Goal: Task Accomplishment & Management: Use online tool/utility

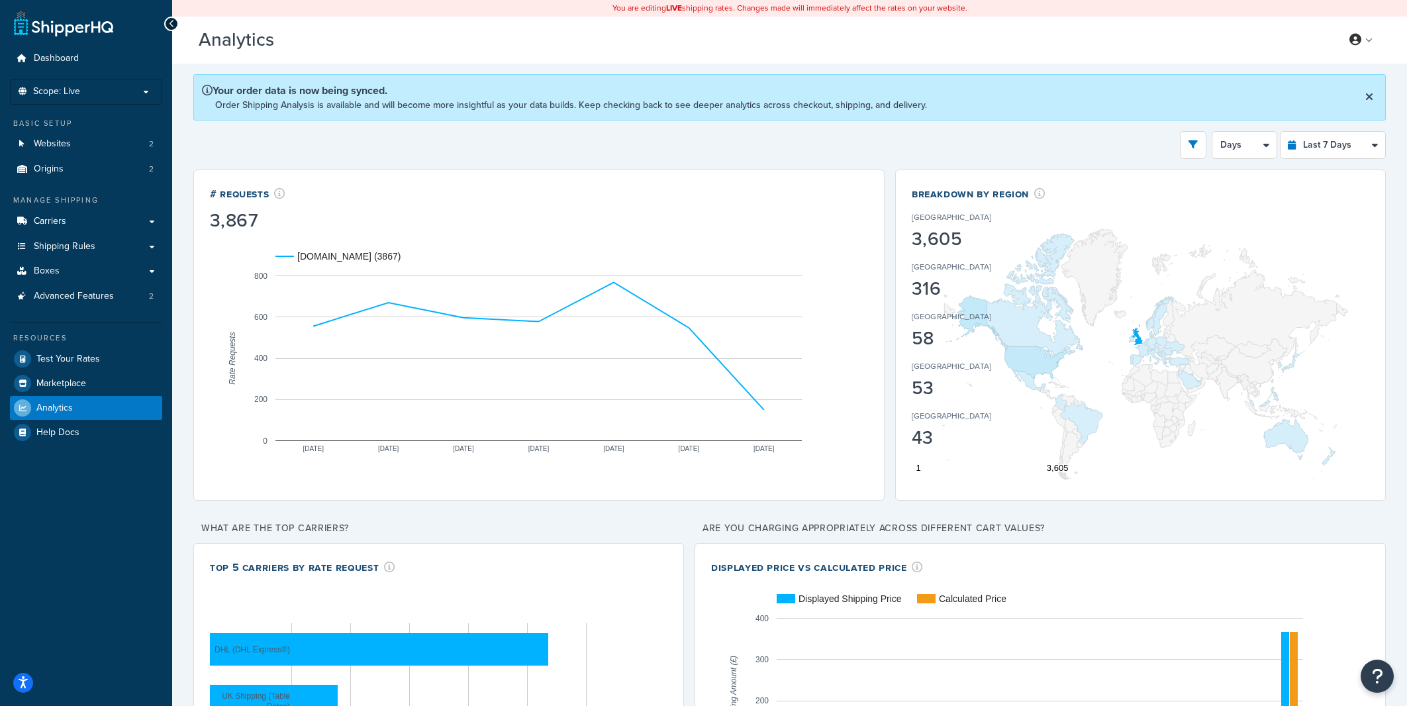
select select "last_7_days"
click at [69, 148] on span "Websites" at bounding box center [52, 143] width 37 height 11
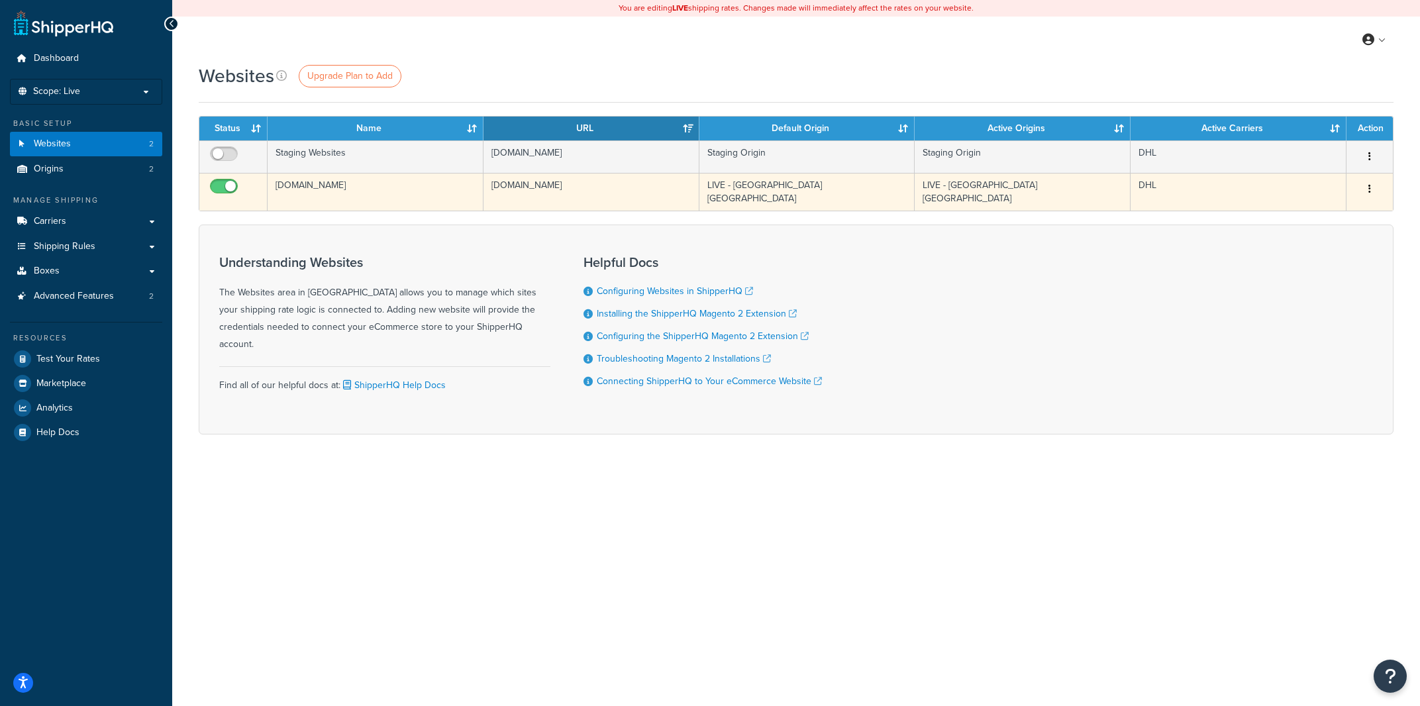
click at [546, 188] on td "[DOMAIN_NAME]" at bounding box center [591, 192] width 216 height 38
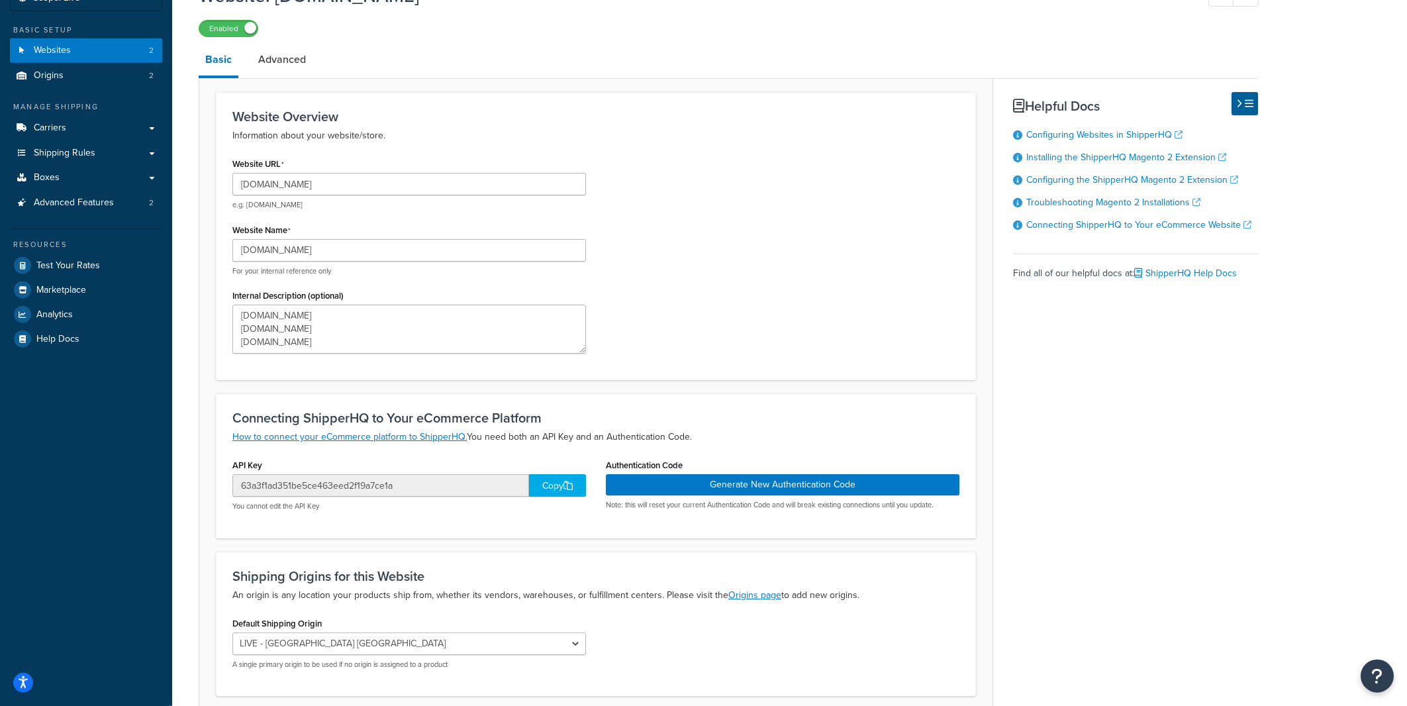
scroll to position [64, 0]
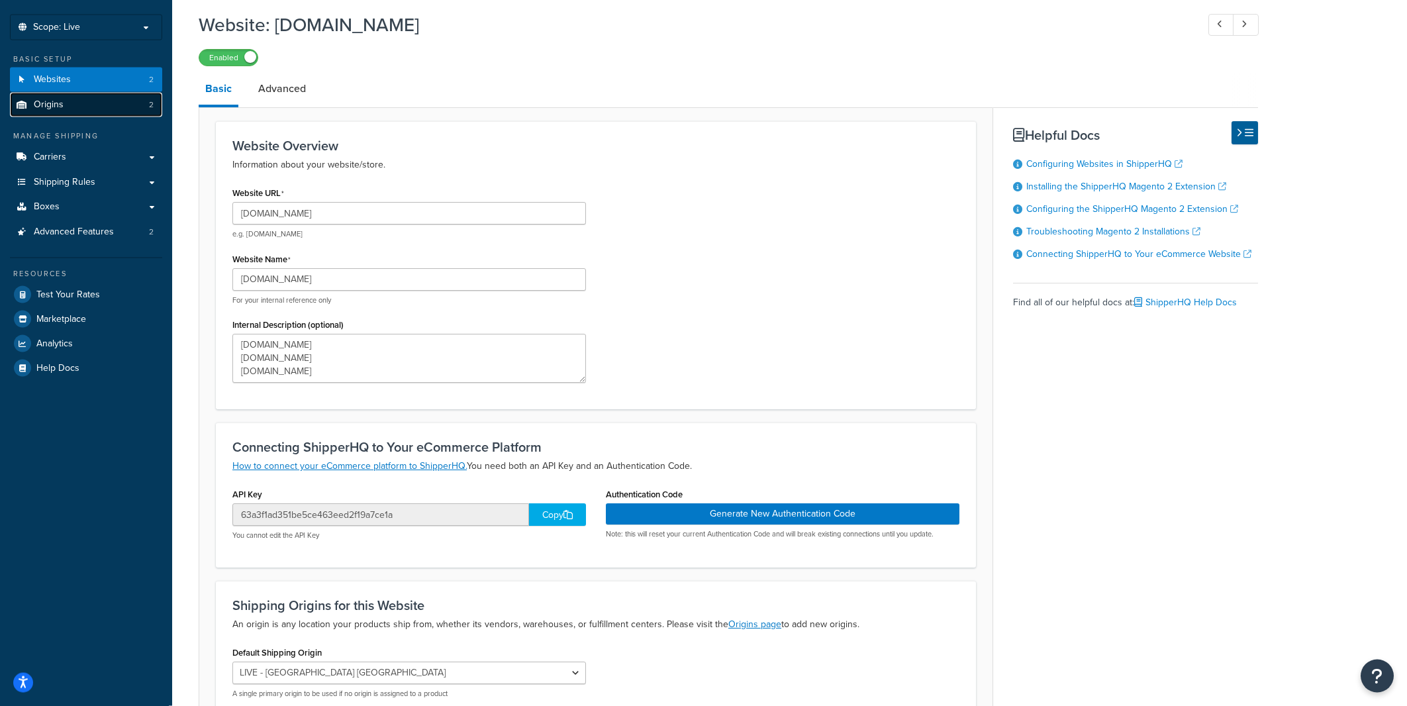
click at [104, 97] on link "Origins 2" at bounding box center [86, 105] width 152 height 25
click at [112, 82] on link "Websites 2" at bounding box center [86, 80] width 152 height 25
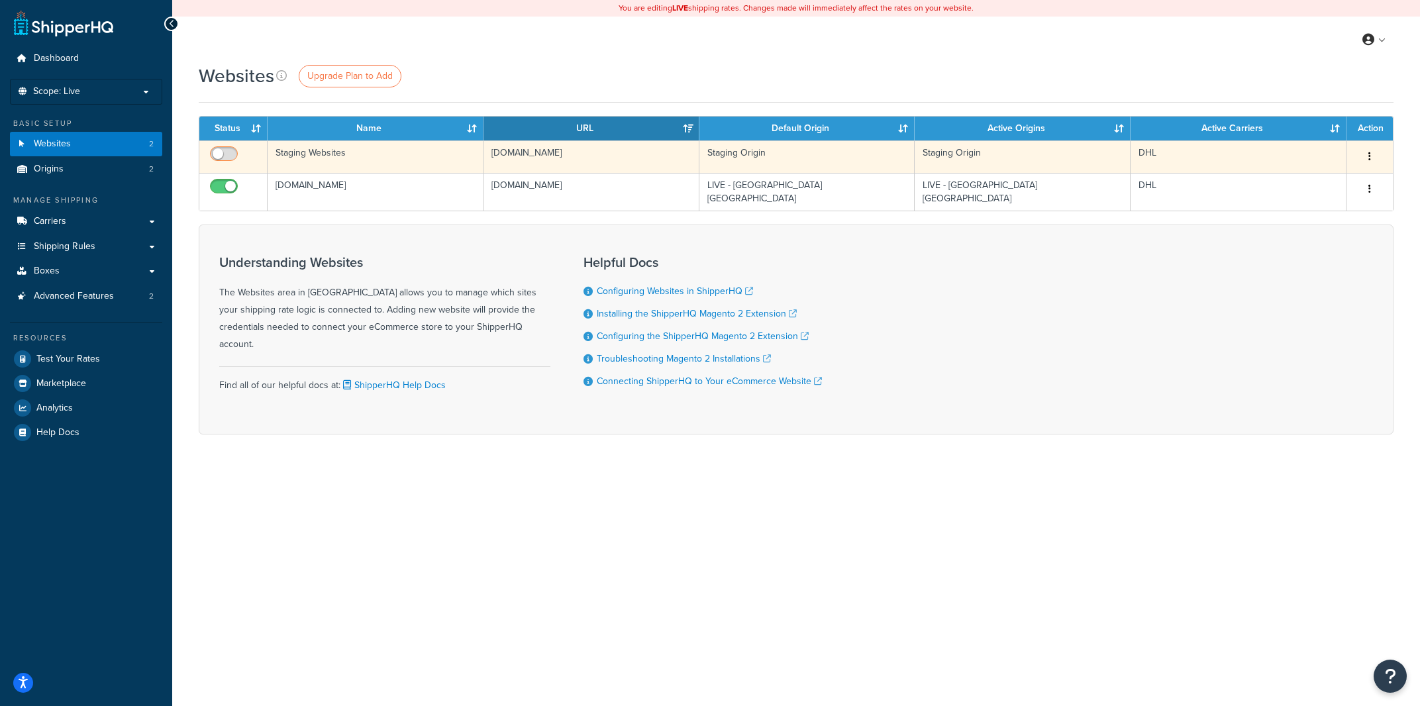
click at [219, 153] on input "checkbox" at bounding box center [225, 157] width 36 height 17
checkbox input "true"
click at [652, 152] on td "s5.urbanrider.co.uk" at bounding box center [591, 156] width 216 height 32
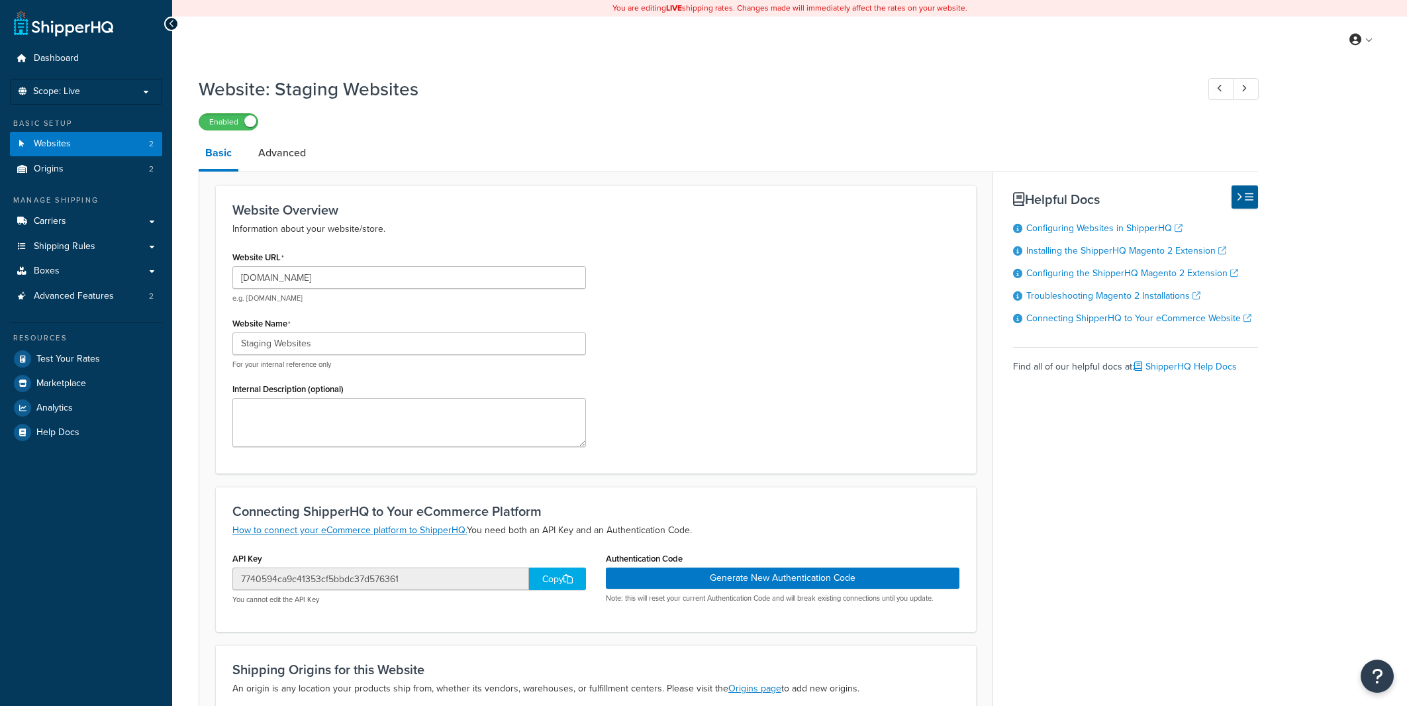
select select "152970"
click at [546, 583] on div "Copy" at bounding box center [557, 579] width 57 height 23
click at [741, 250] on div "Website URL s5.urbanrider.co.uk e.g. mywebsite.com Website Name Staging Website…" at bounding box center [596, 352] width 747 height 209
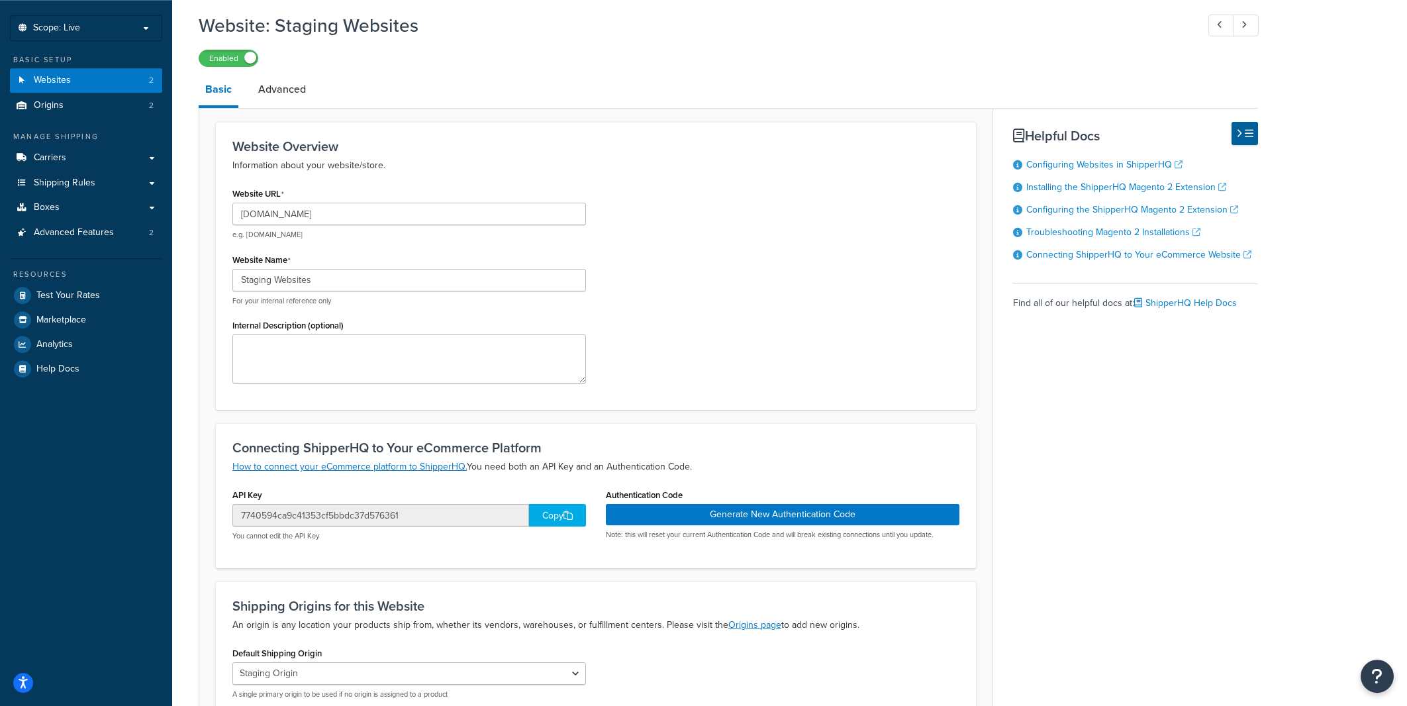
scroll to position [78, 0]
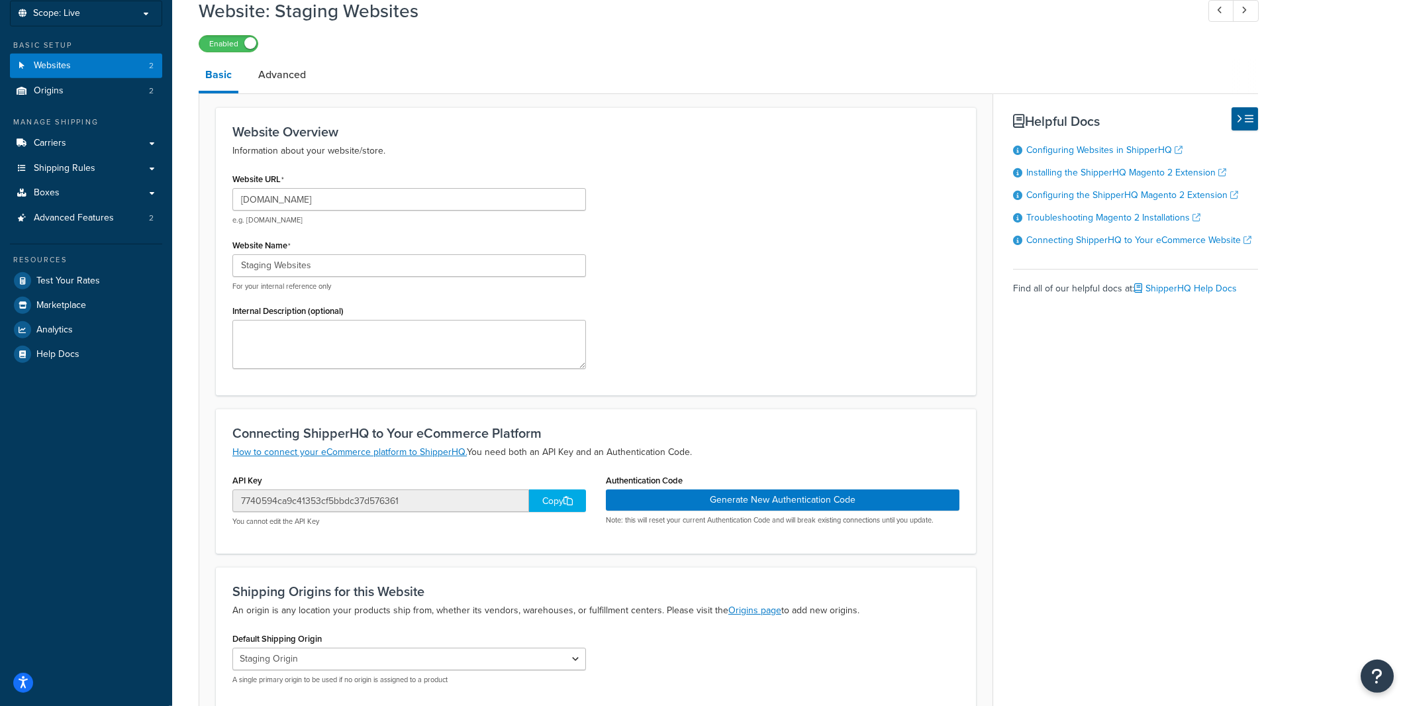
click at [483, 546] on div "Connecting ShipperHQ to Your eCommerce Platform How to connect your eCommerce p…" at bounding box center [596, 481] width 760 height 144
click at [555, 507] on div "Copy" at bounding box center [557, 500] width 57 height 23
click at [817, 497] on button "Generate New Authentication Code" at bounding box center [783, 499] width 354 height 21
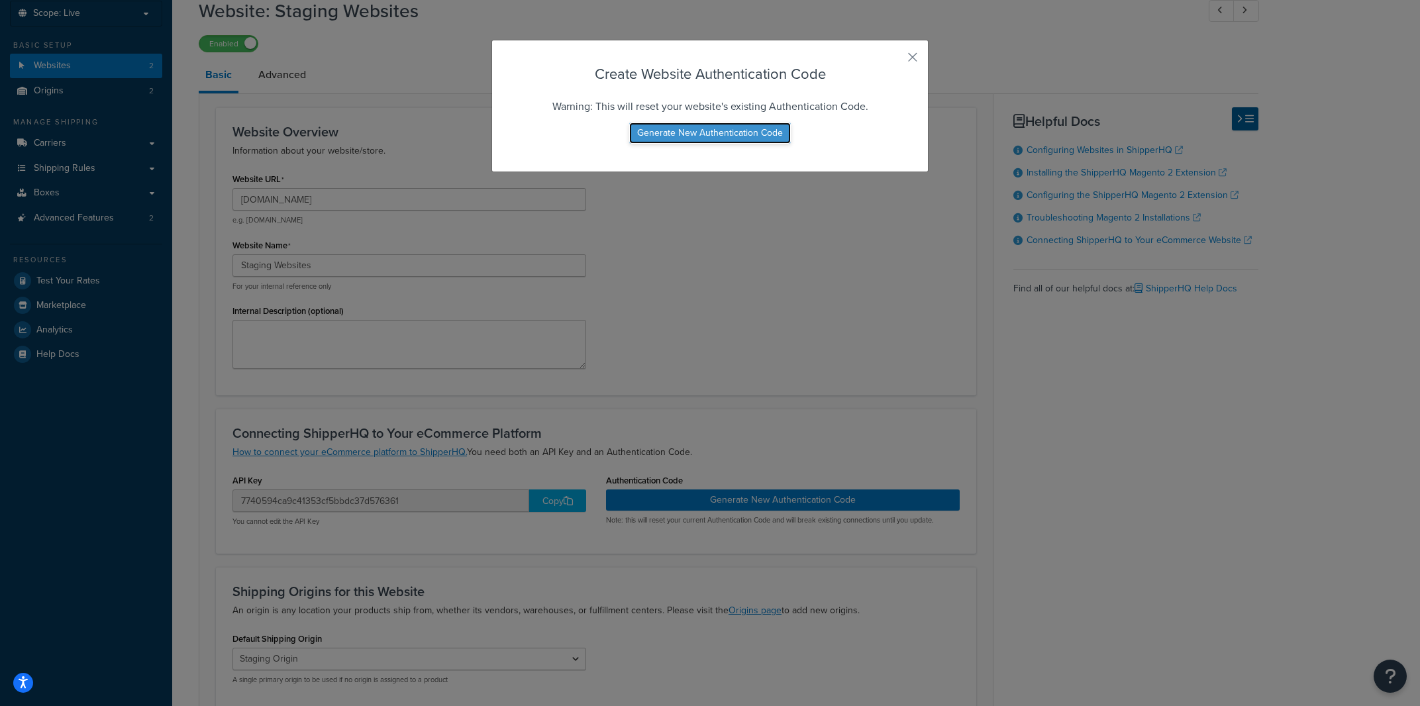
click at [714, 136] on button "Generate New Authentication Code" at bounding box center [710, 133] width 162 height 21
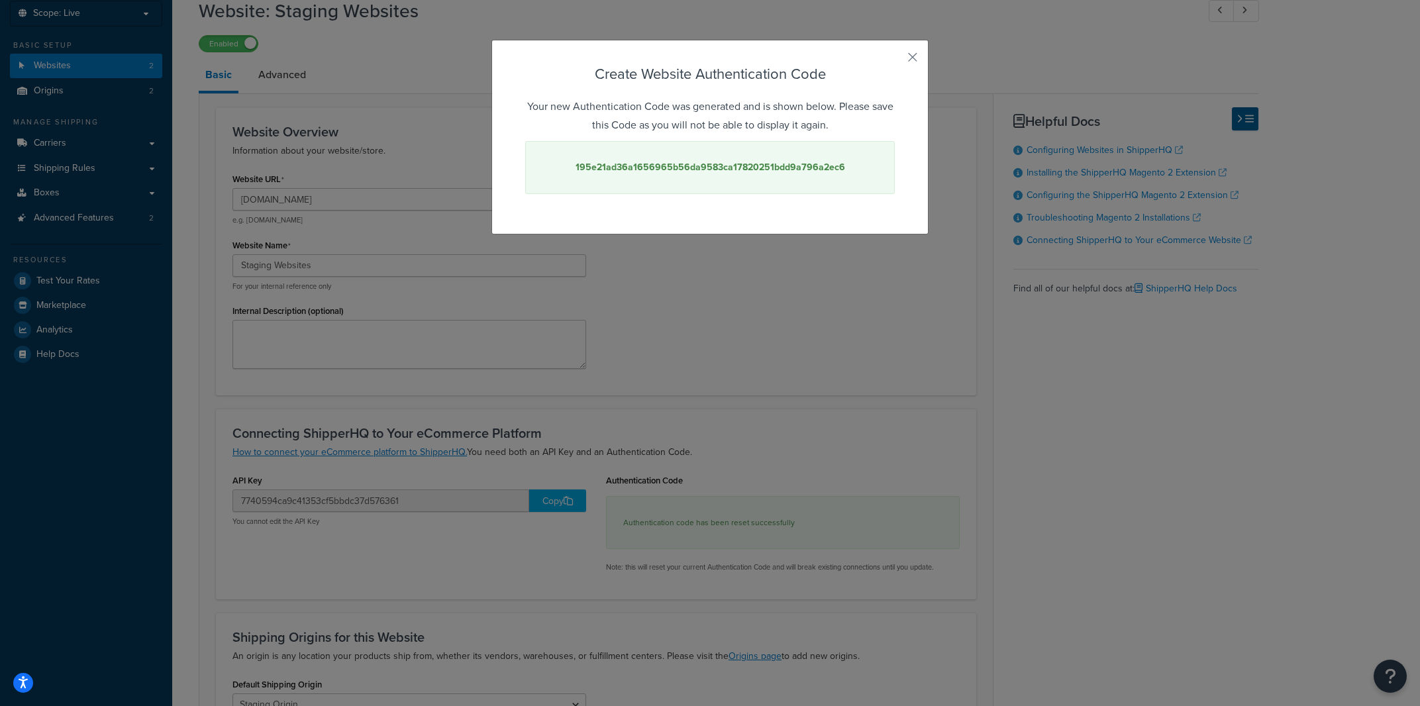
click at [689, 173] on strong "195e21ad36a1656965b56da9583ca17820251bdd9a796a2ec6" at bounding box center [710, 167] width 270 height 14
copy strong "195e21ad36a1656965b56da9583ca17820251bdd9a796a2ec6"
click at [896, 56] on div "Create Website Authentication Code Your new Authentication Code was generated a…" at bounding box center [709, 137] width 437 height 195
click at [900, 47] on div "Create Website Authentication Code Your new Authentication Code was generated a…" at bounding box center [709, 137] width 437 height 195
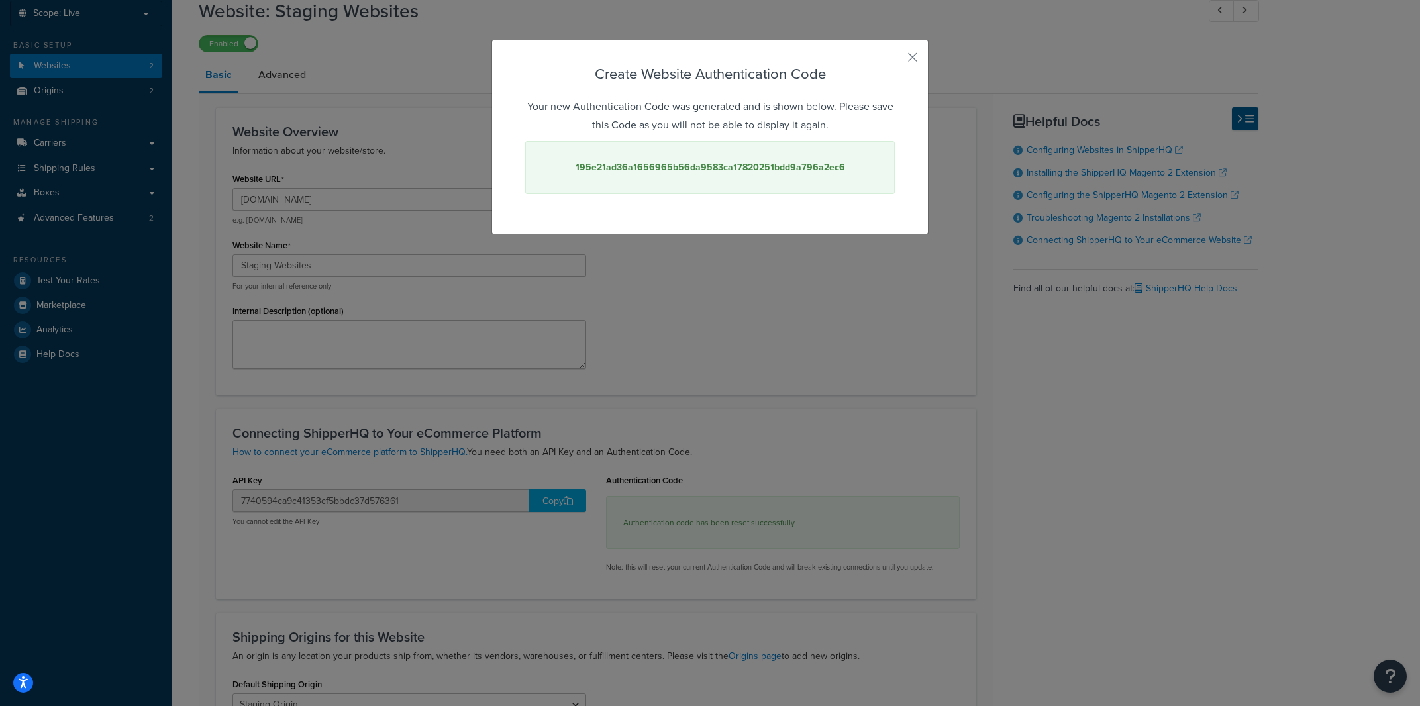
click at [903, 49] on div "Create Website Authentication Code Your new Authentication Code was generated a…" at bounding box center [709, 137] width 437 height 195
click at [895, 60] on button "button" at bounding box center [892, 61] width 3 height 3
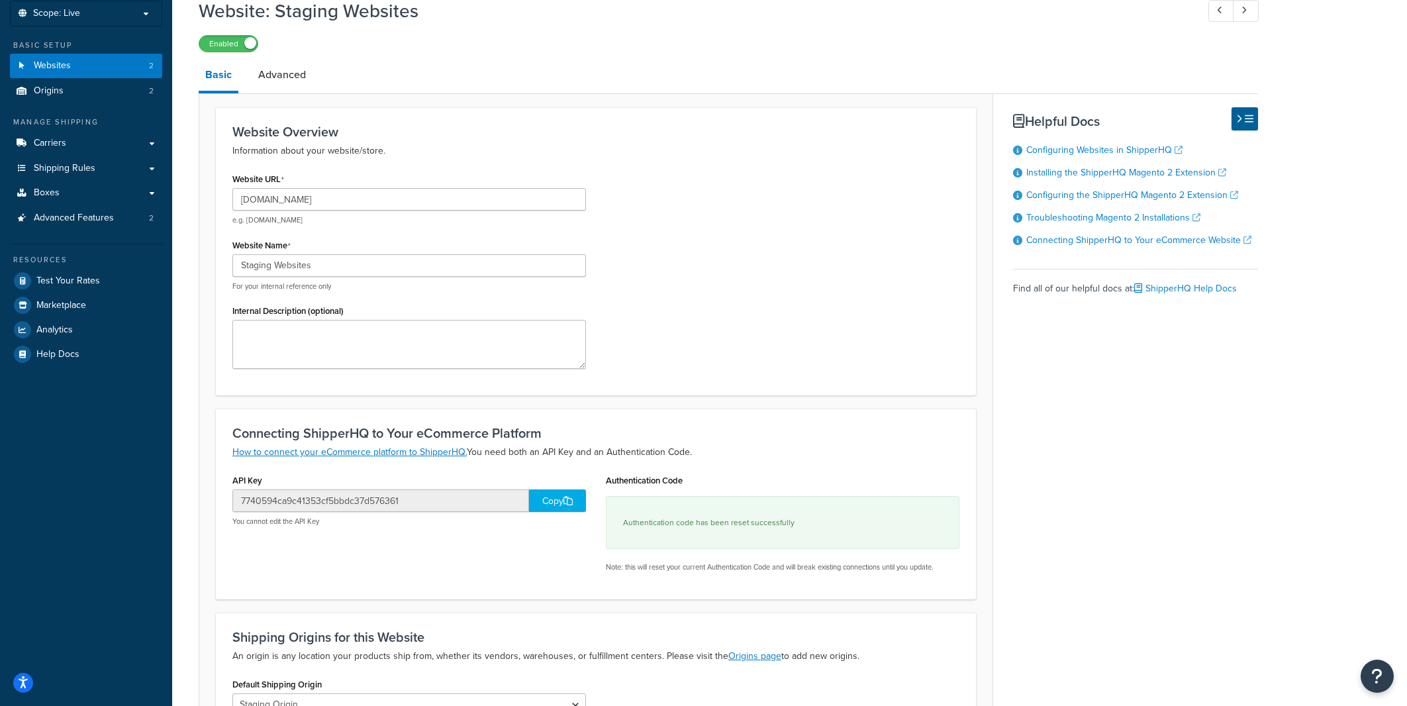
click at [887, 183] on div "Website URL s5.urbanrider.co.uk e.g. mywebsite.com Website Name Staging Website…" at bounding box center [596, 274] width 747 height 209
click at [87, 64] on link "Websites 2" at bounding box center [86, 66] width 152 height 25
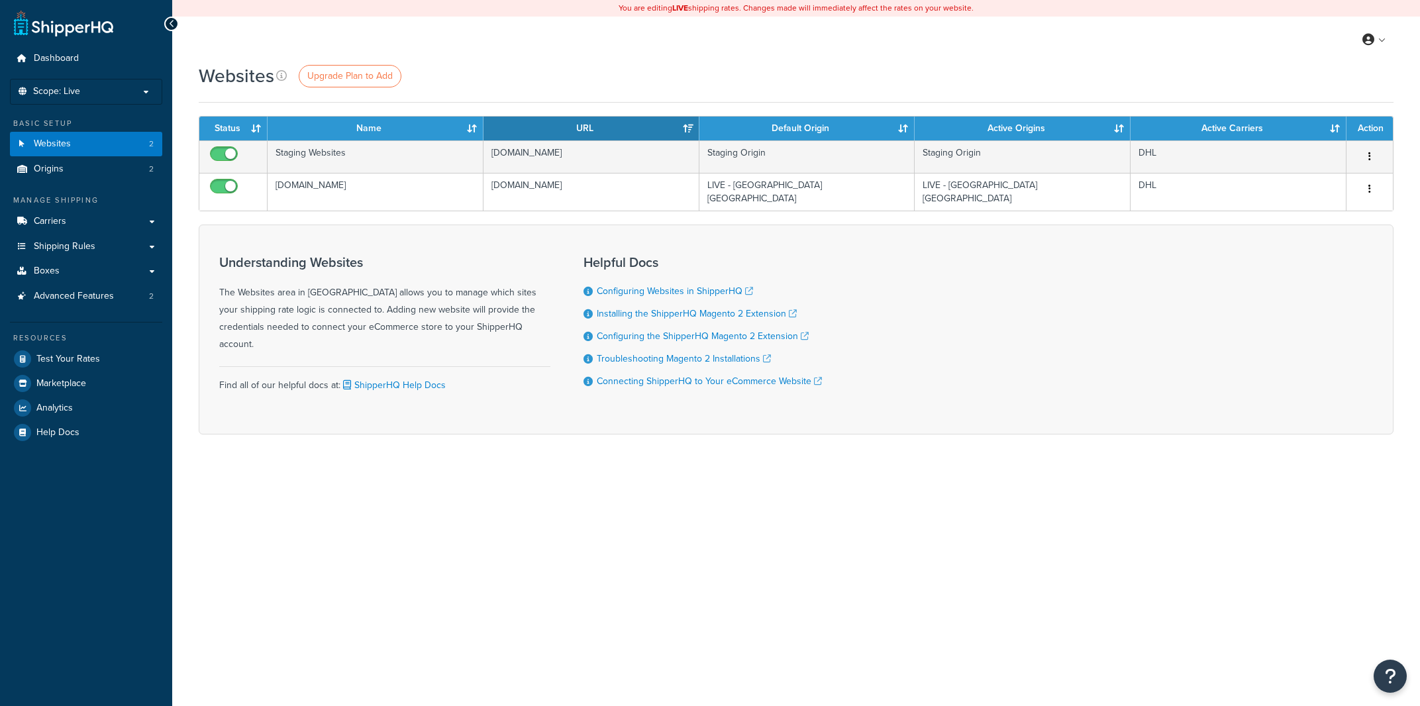
click at [1020, 545] on div "You are editing LIVE shipping rates. Changes made will immediately affect the r…" at bounding box center [796, 353] width 1248 height 706
click at [72, 226] on link "Carriers" at bounding box center [86, 221] width 152 height 25
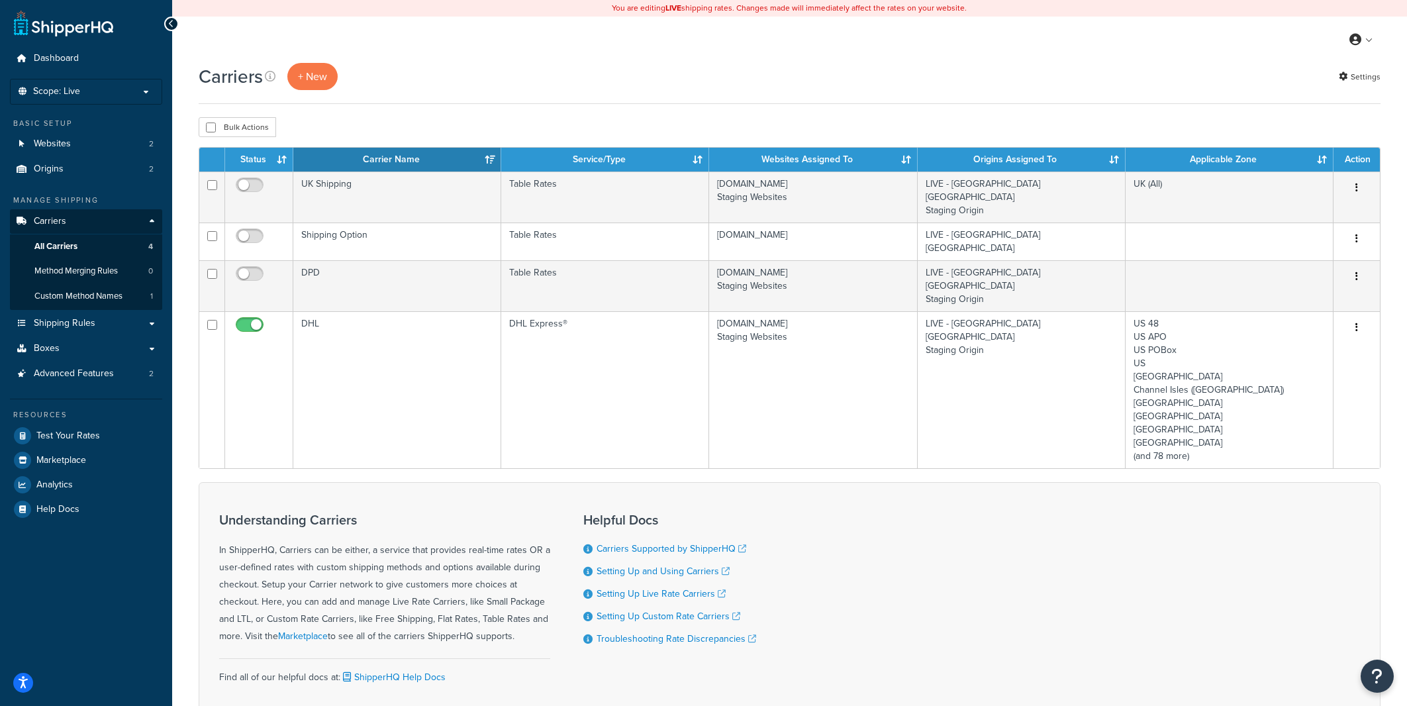
click at [177, 393] on div "Carriers + New Settings Bulk Actions Duplicate [GEOGRAPHIC_DATA] Contact Us Sen…" at bounding box center [789, 418] width 1235 height 710
click at [75, 436] on span "Test Your Rates" at bounding box center [68, 435] width 64 height 11
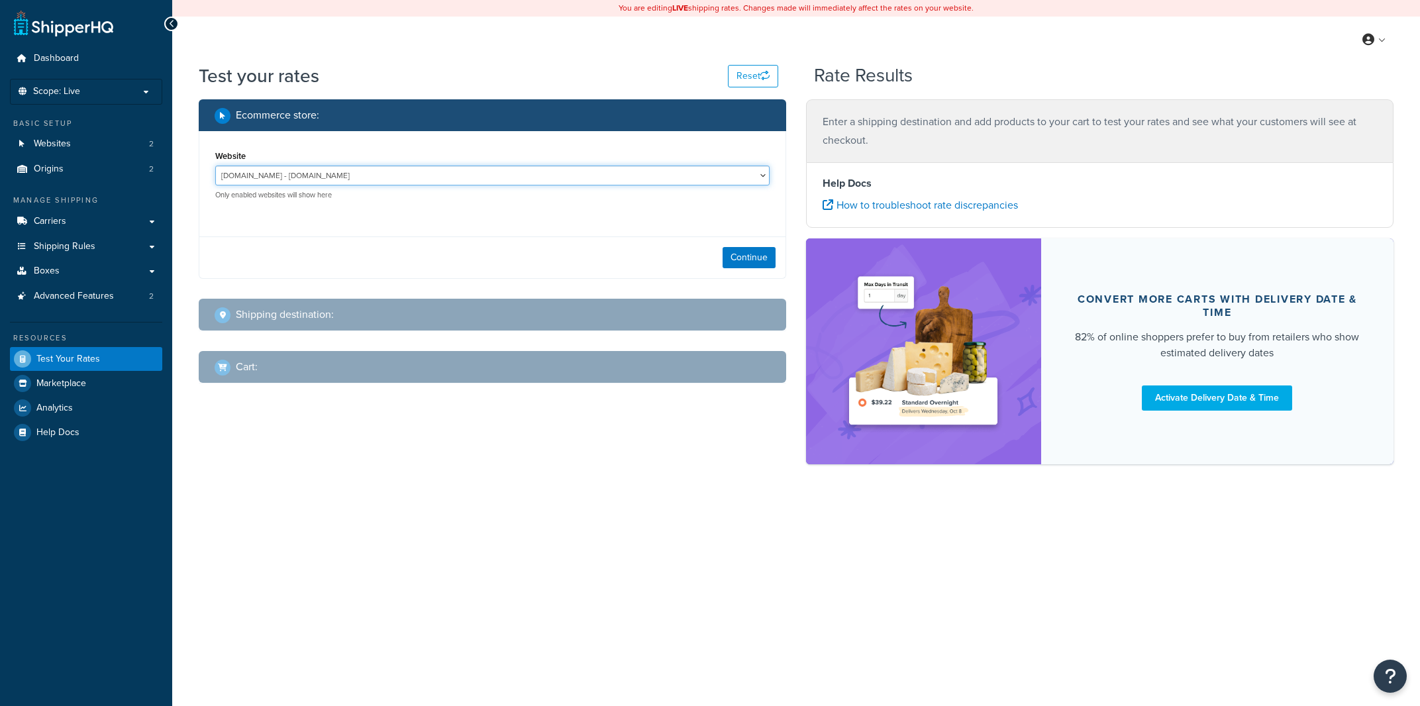
click at [215, 166] on select "[DOMAIN_NAME] - [DOMAIN_NAME] Staging Websites - [DOMAIN_NAME]" at bounding box center [492, 176] width 554 height 20
click at [350, 176] on select "[DOMAIN_NAME] - [DOMAIN_NAME] Staging Websites - [DOMAIN_NAME]" at bounding box center [492, 176] width 554 height 20
click at [215, 166] on select "[DOMAIN_NAME] - [DOMAIN_NAME] Staging Websites - [DOMAIN_NAME]" at bounding box center [492, 176] width 554 height 20
select select "7740594ca9c41353cf5bbdc37d576361"
click option "Staging Websites - [DOMAIN_NAME]" at bounding box center [0, 0] width 0 height 0
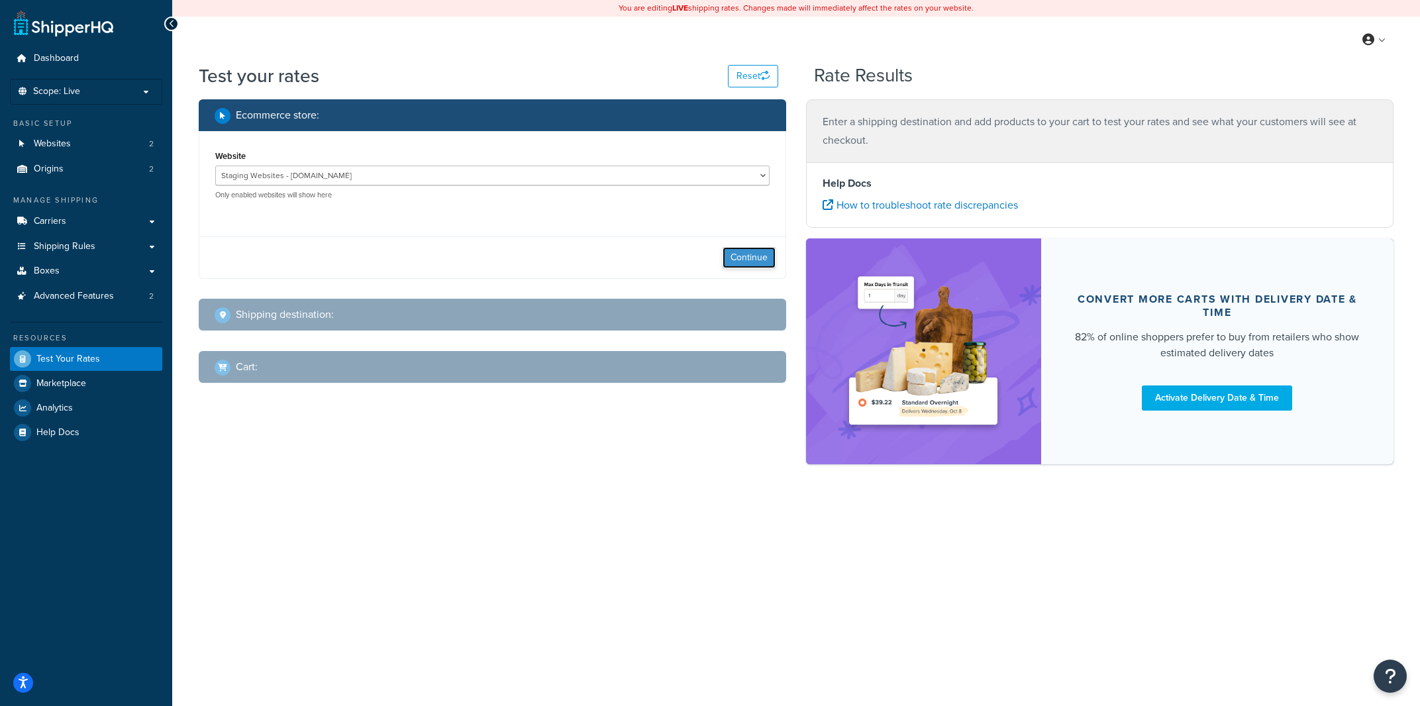
click at [752, 262] on button "Continue" at bounding box center [749, 257] width 53 height 21
select select "[GEOGRAPHIC_DATA]"
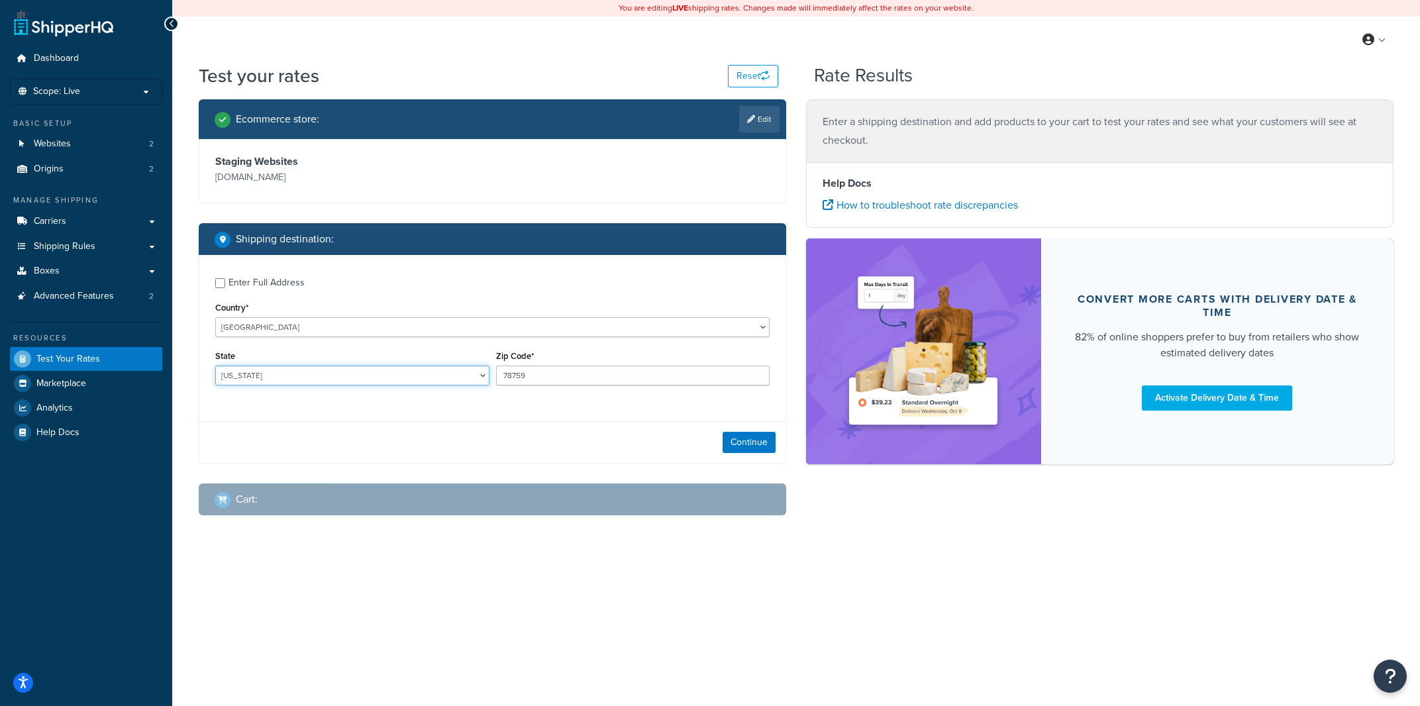
click at [215, 366] on select "[US_STATE] [US_STATE] [US_STATE] [US_STATE] [US_STATE] Armed Forces Americas Ar…" at bounding box center [352, 376] width 274 height 20
drag, startPoint x: 442, startPoint y: 378, endPoint x: 725, endPoint y: 467, distance: 297.0
click at [463, 407] on div "Enter Full Address Country* [GEOGRAPHIC_DATA] [GEOGRAPHIC_DATA] [GEOGRAPHIC_DAT…" at bounding box center [492, 333] width 586 height 156
click at [748, 456] on div "Continue" at bounding box center [492, 442] width 586 height 42
click at [748, 448] on button "Continue" at bounding box center [749, 442] width 53 height 21
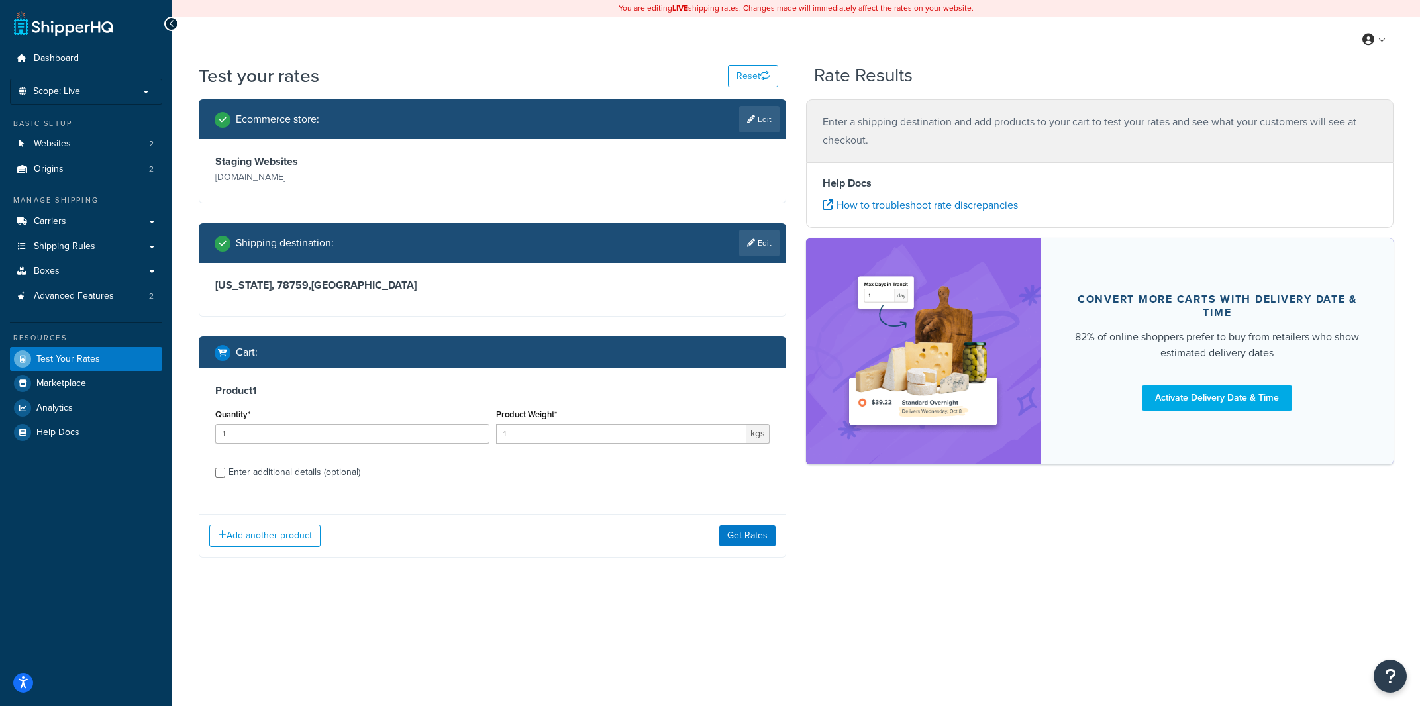
click at [300, 483] on div "Product 1 Quantity* 1 Product Weight* 1 kgs Enter additional details (optional)" at bounding box center [492, 436] width 586 height 136
click at [297, 477] on div "Enter additional details (optional)" at bounding box center [294, 472] width 132 height 19
click at [225, 477] on input "Enter additional details (optional)" at bounding box center [220, 473] width 10 height 10
checkbox input "true"
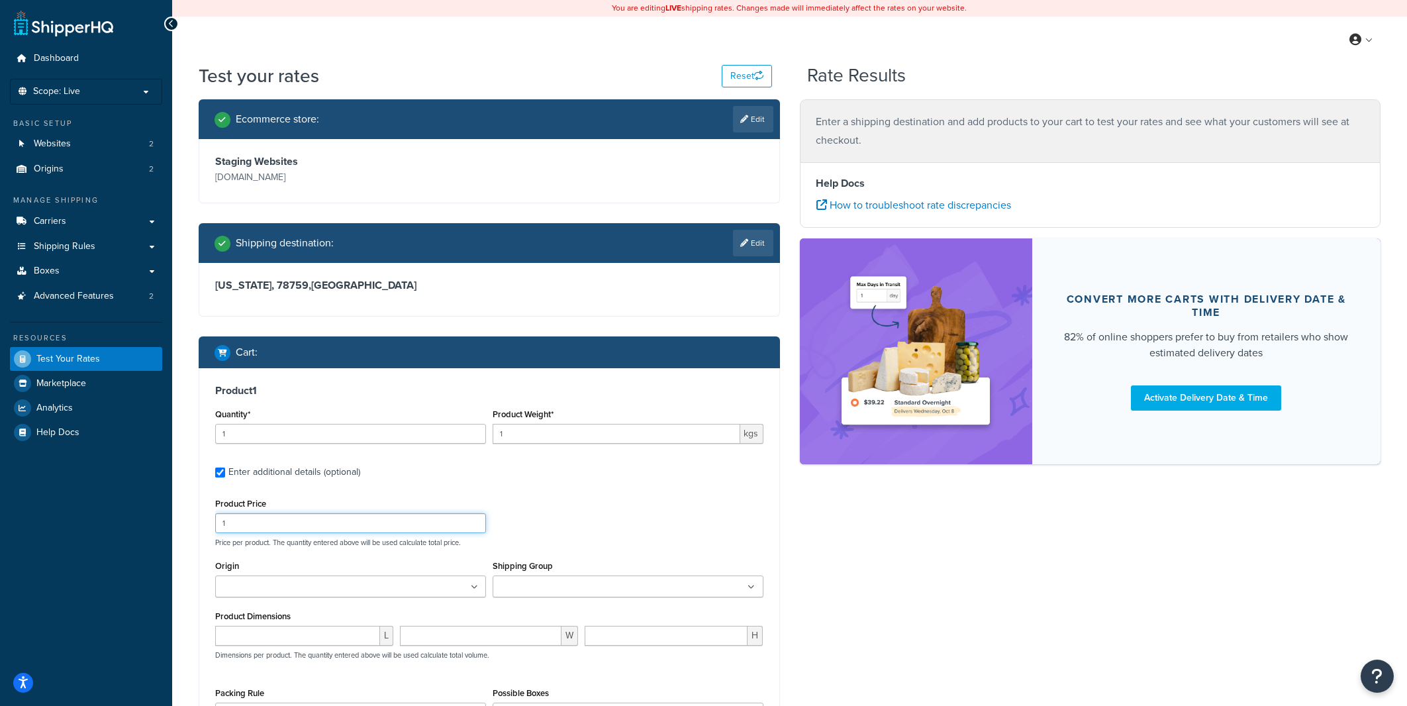
drag, startPoint x: 325, startPoint y: 519, endPoint x: 30, endPoint y: 496, distance: 295.6
click at [215, 513] on input "1" at bounding box center [350, 523] width 271 height 20
type input "250.00"
click at [524, 590] on input "Shipping Group" at bounding box center [555, 587] width 117 height 15
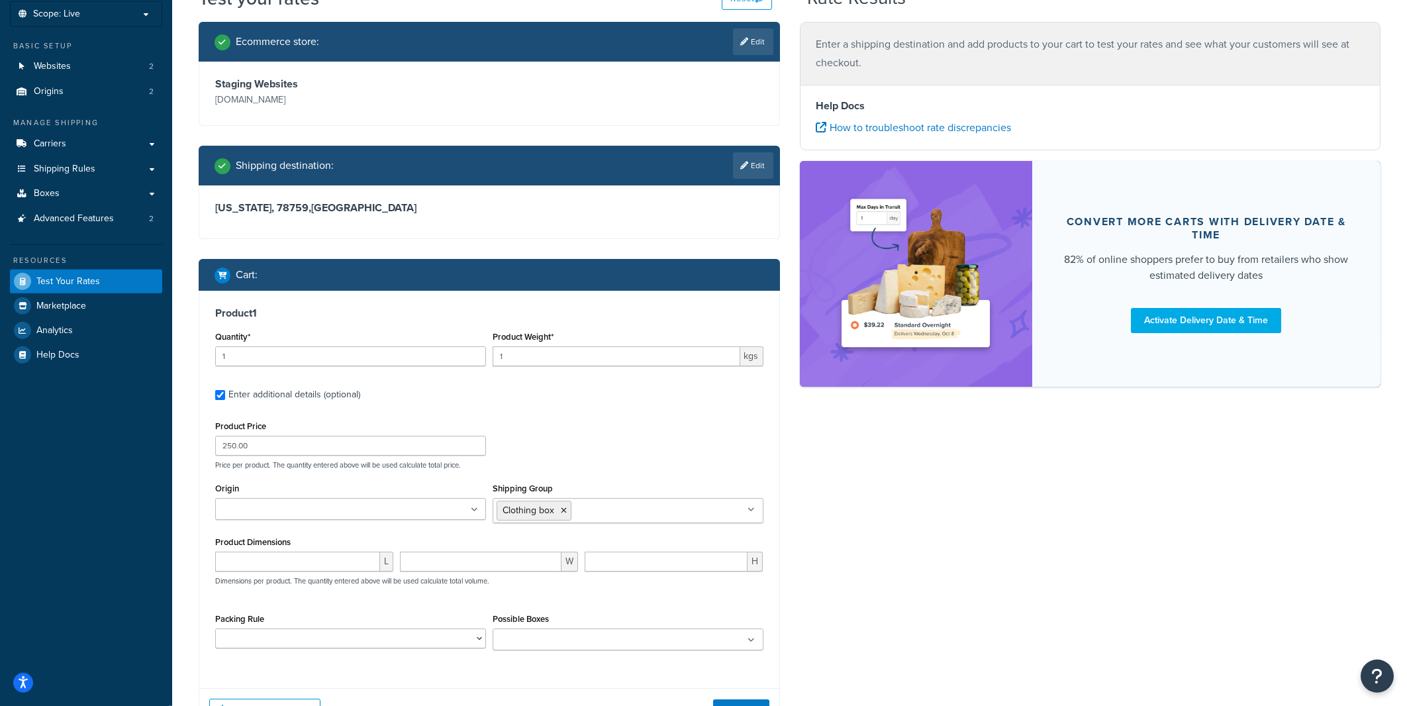
scroll to position [148, 0]
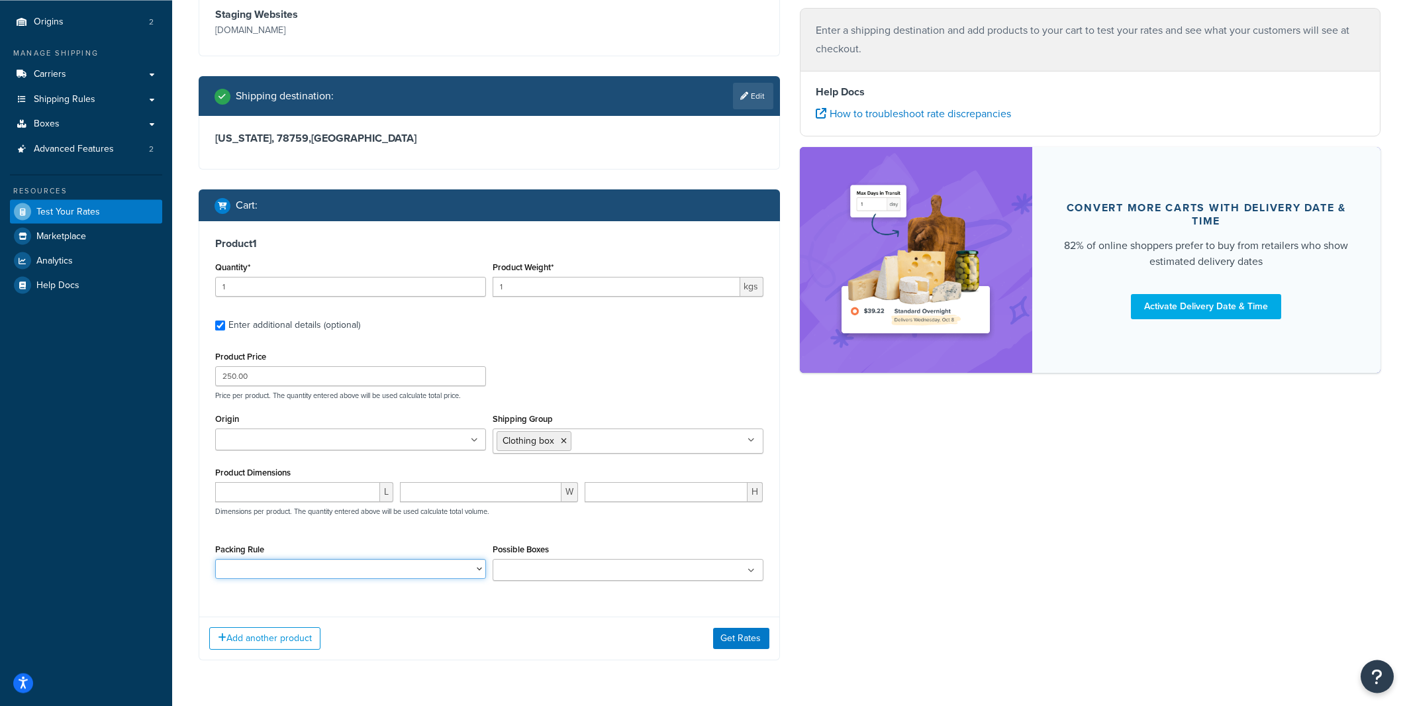
click at [215, 558] on select "Book Packing Rule Boot Packing Rule Caps Packing Rule Default Packing Rule - Ex…" at bounding box center [350, 568] width 271 height 20
select select "28815"
click option "Jacket Packing Rule" at bounding box center [0, 0] width 0 height 0
click at [734, 636] on button "Get Rates" at bounding box center [741, 637] width 56 height 21
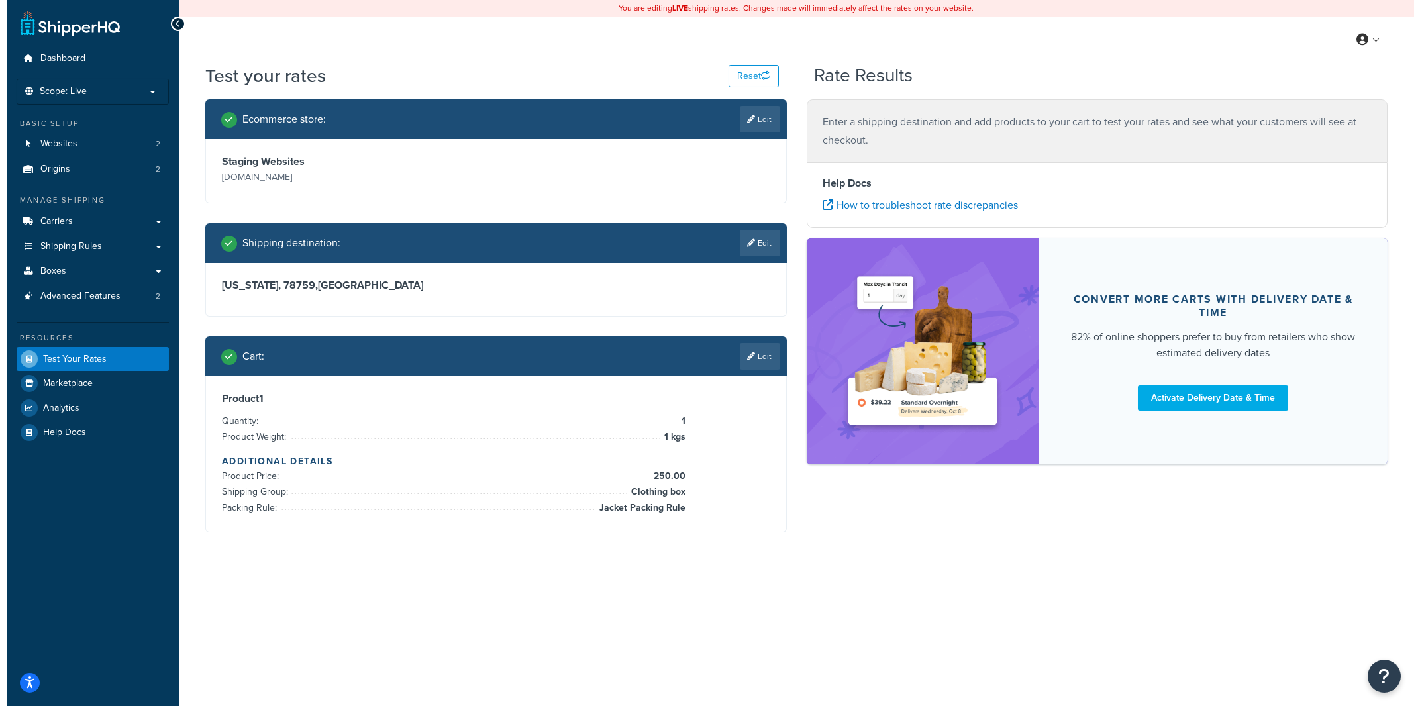
scroll to position [0, 0]
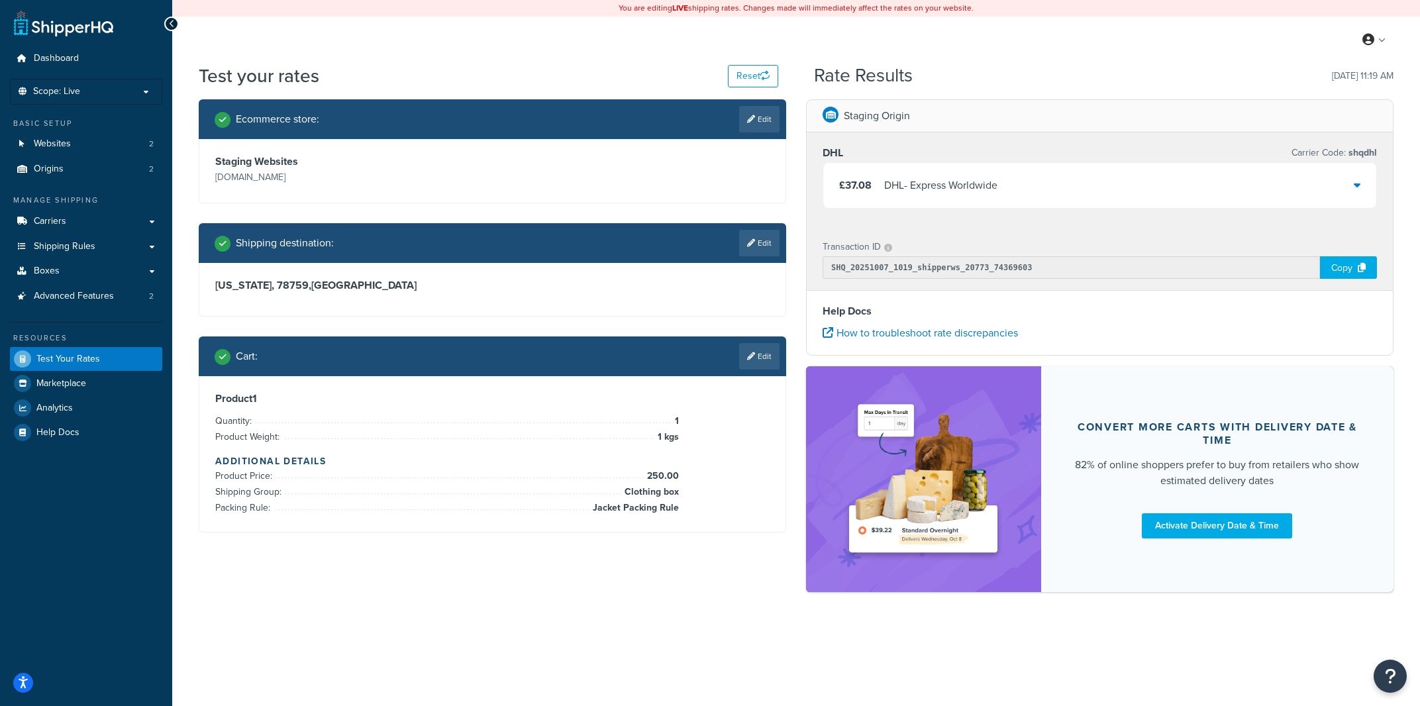
click at [792, 445] on div "Ecommerce store : Edit Staging Websites [DOMAIN_NAME] Shipping destination : Ed…" at bounding box center [492, 325] width 607 height 453
click at [787, 426] on div "Ecommerce store : Edit Staging Websites [DOMAIN_NAME] Shipping destination : Ed…" at bounding box center [492, 325] width 607 height 453
